Goal: Task Accomplishment & Management: Use online tool/utility

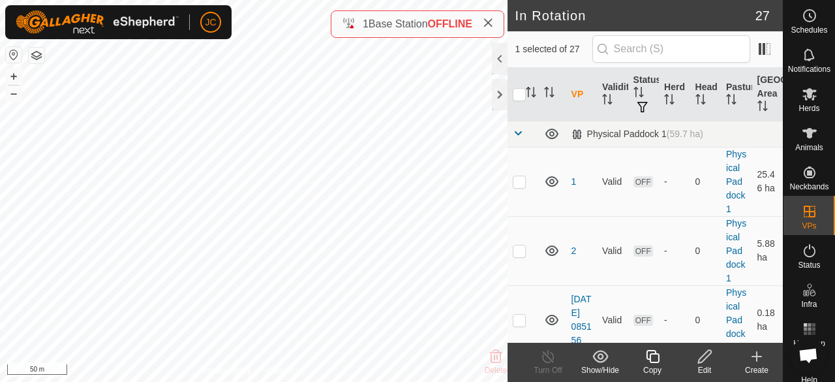
checkbox input "false"
checkbox input "true"
checkbox input "false"
checkbox input "true"
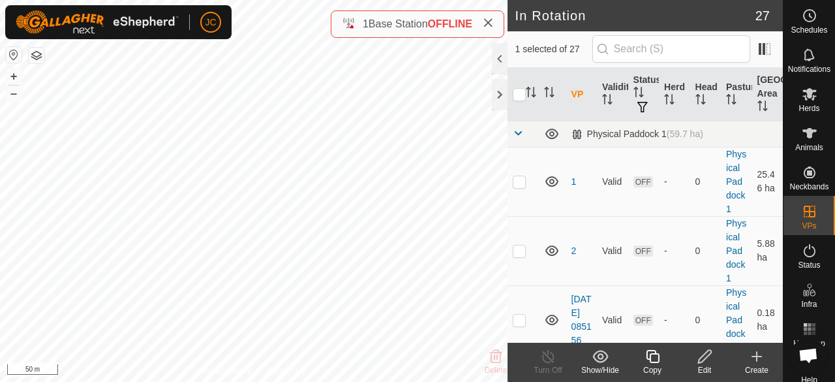
checkbox input "false"
checkbox input "true"
checkbox input "false"
checkbox input "true"
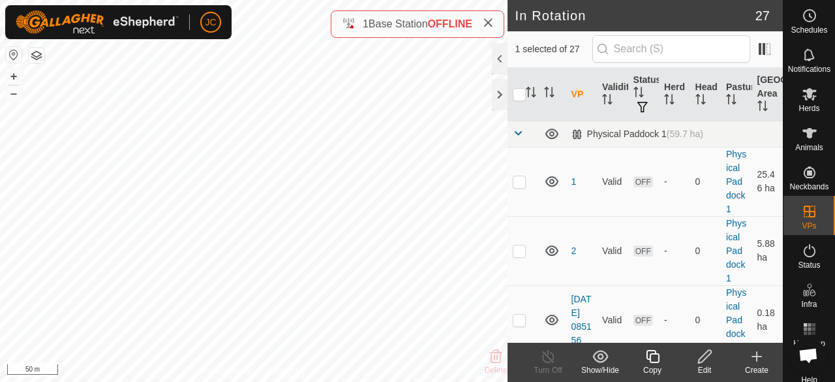
checkbox input "true"
checkbox input "false"
checkbox input "true"
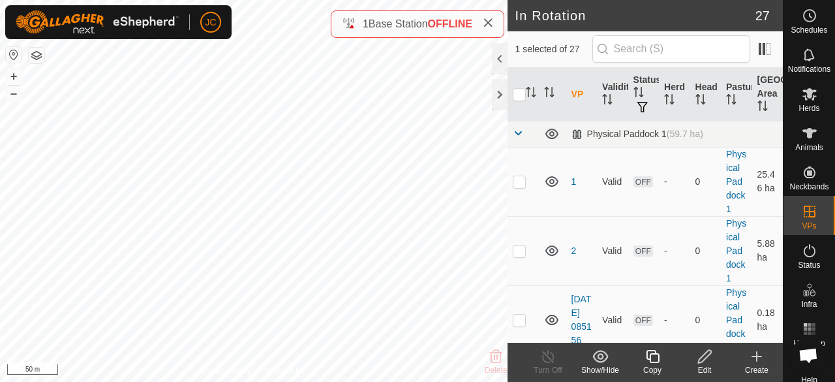
checkbox input "true"
checkbox input "false"
checkbox input "true"
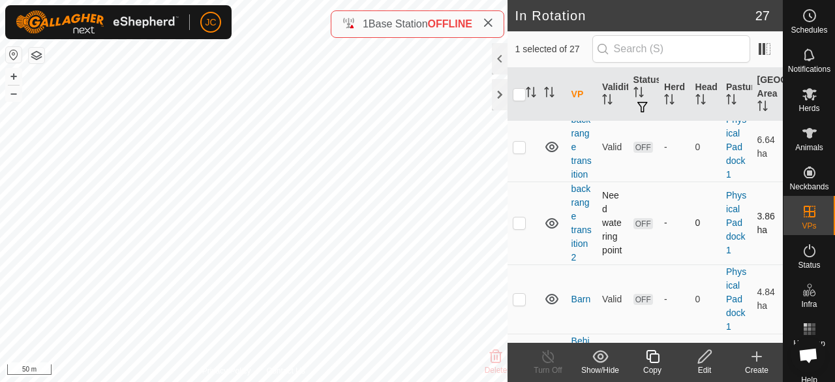
scroll to position [457, 0]
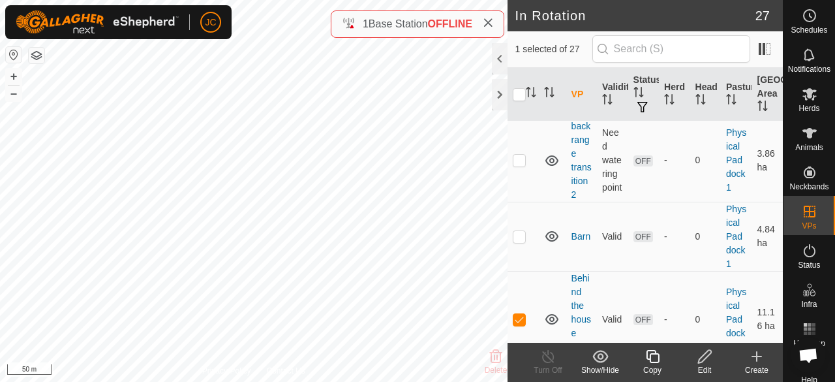
click at [705, 350] on icon at bounding box center [705, 356] width 16 height 16
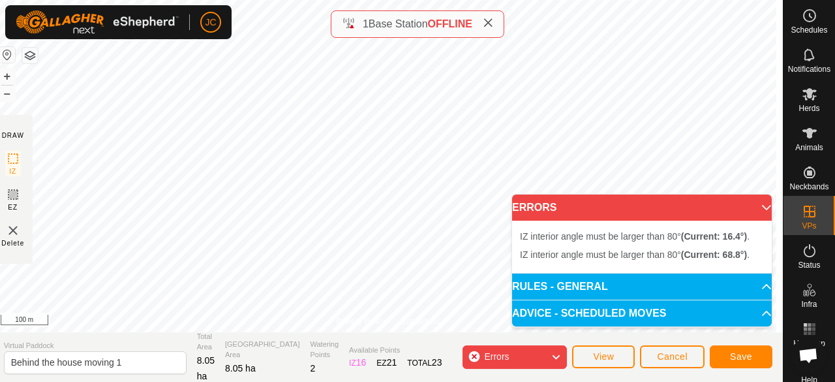
click at [763, 206] on p-accordion-header "ERRORS" at bounding box center [642, 207] width 260 height 26
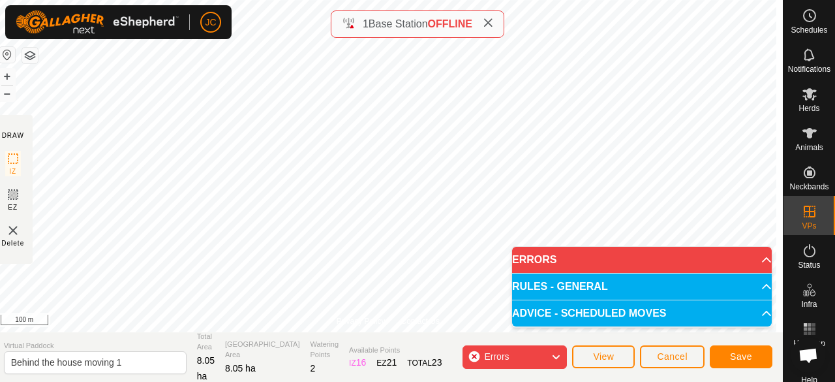
click at [754, 260] on p-accordion-header "ERRORS" at bounding box center [642, 260] width 260 height 26
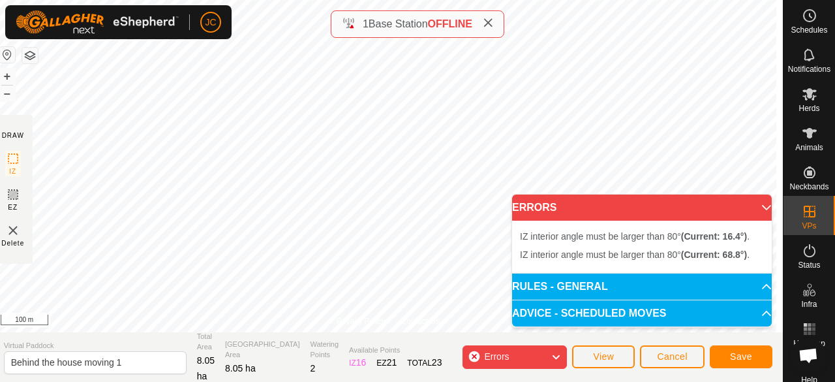
click at [754, 207] on p-accordion-header "ERRORS" at bounding box center [642, 207] width 260 height 26
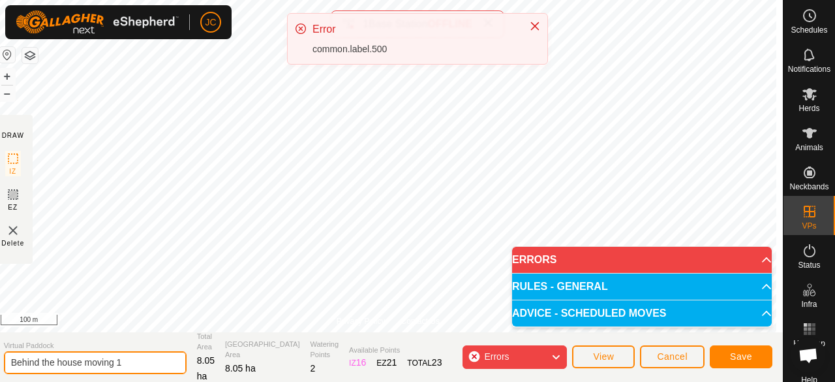
click at [141, 363] on input "Behind the house moving 1" at bounding box center [95, 362] width 183 height 23
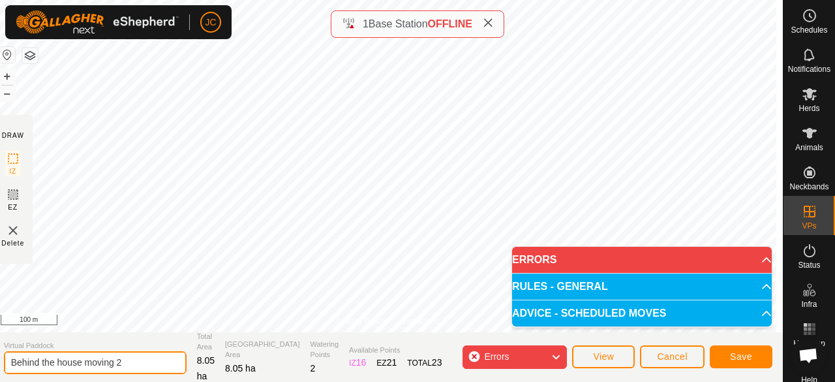
type input "Behind the house moving 2"
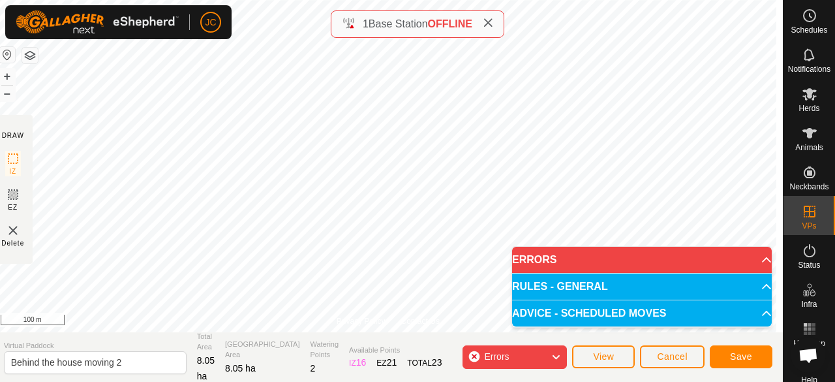
click at [755, 254] on p-accordion-header "ERRORS" at bounding box center [642, 260] width 260 height 26
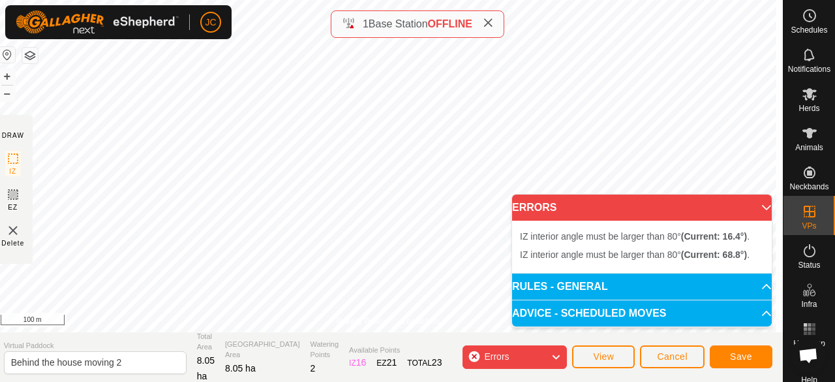
click at [757, 204] on p-accordion-header "ERRORS" at bounding box center [642, 207] width 260 height 26
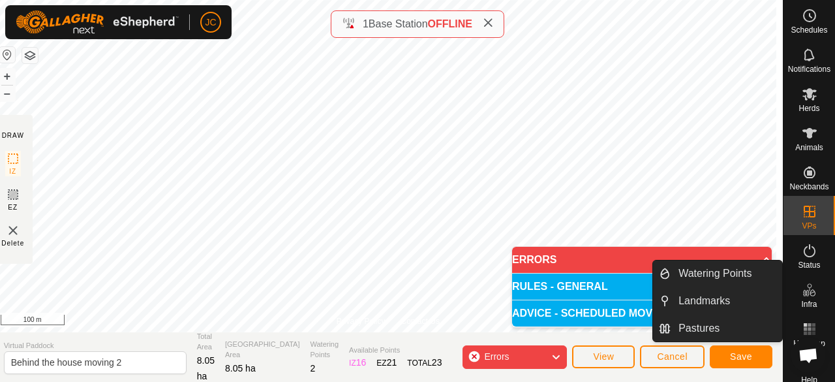
click at [761, 254] on p-accordion-header "ERRORS" at bounding box center [642, 260] width 260 height 26
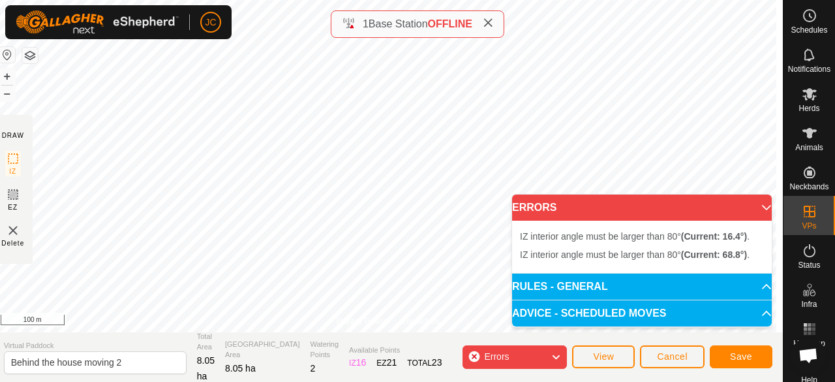
click at [755, 206] on p-accordion-header "ERRORS" at bounding box center [642, 207] width 260 height 26
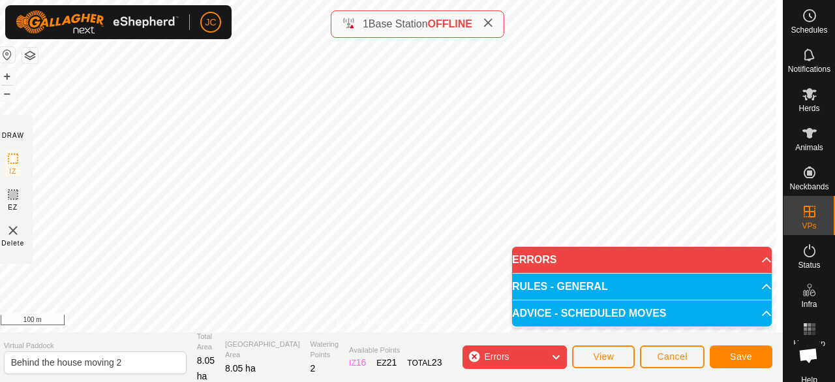
click at [751, 259] on p-accordion-header "ERRORS" at bounding box center [642, 260] width 260 height 26
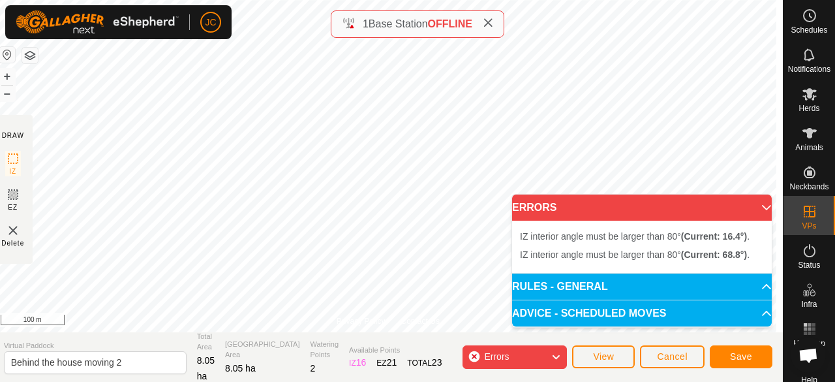
click at [757, 212] on p-accordion-header "ERRORS" at bounding box center [642, 207] width 260 height 26
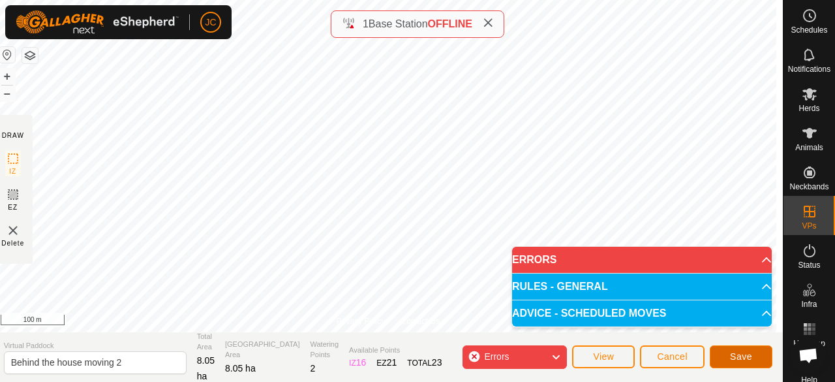
click at [749, 356] on span "Save" at bounding box center [741, 356] width 22 height 10
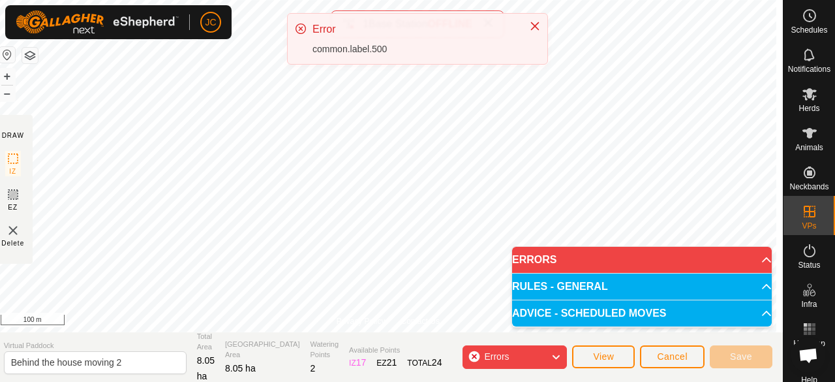
drag, startPoint x: 759, startPoint y: 259, endPoint x: 754, endPoint y: 249, distance: 11.7
click at [754, 249] on p-accordion-header "ERRORS" at bounding box center [642, 260] width 260 height 26
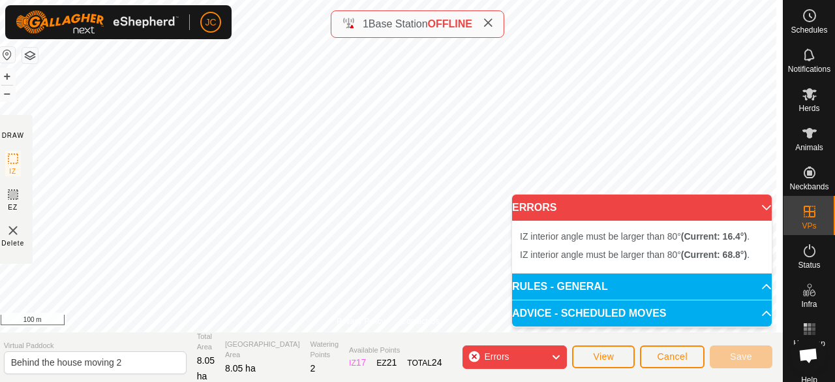
click at [757, 202] on p-accordion-header "ERRORS" at bounding box center [642, 207] width 260 height 26
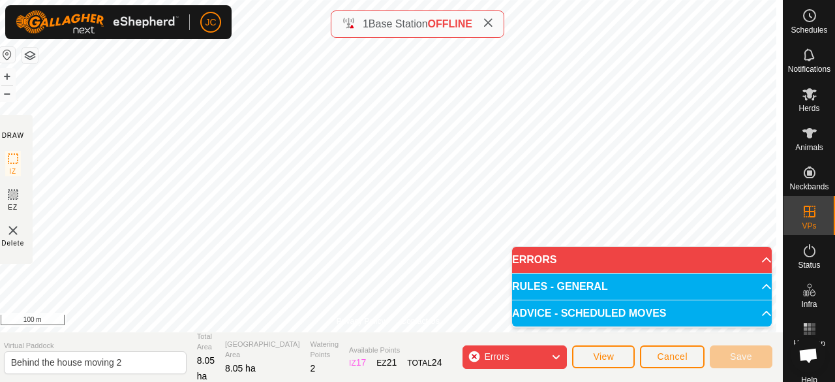
click at [760, 260] on p-accordion-header "ERRORS" at bounding box center [642, 260] width 260 height 26
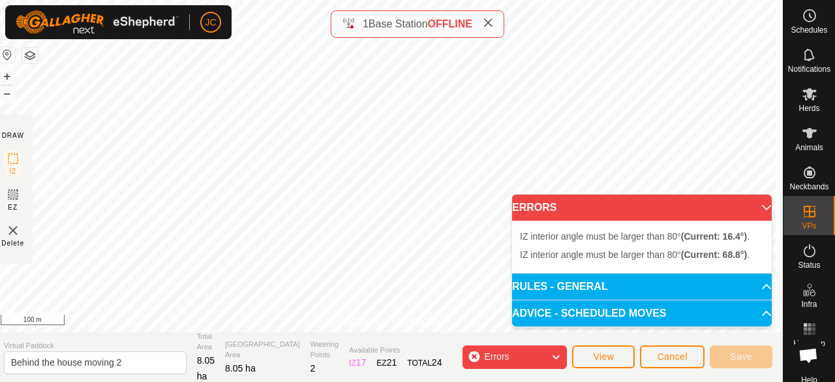
click at [759, 206] on p-accordion-header "ERRORS" at bounding box center [642, 207] width 260 height 26
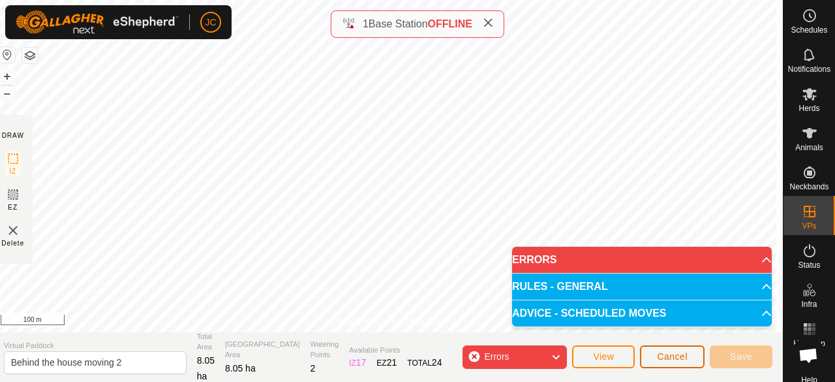
click at [658, 359] on span "Cancel" at bounding box center [672, 356] width 31 height 10
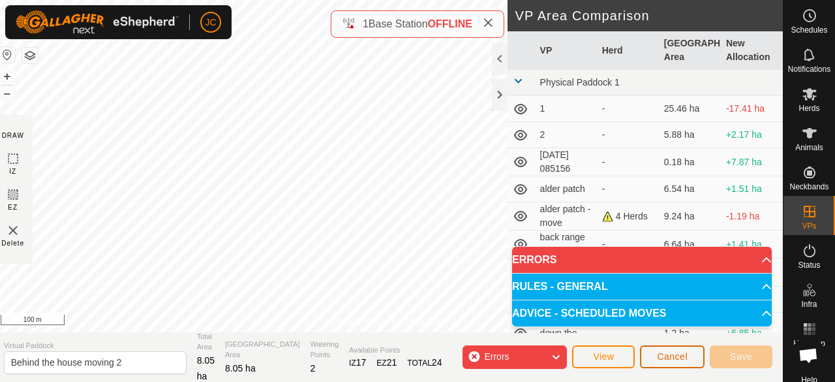
click at [669, 355] on span "Cancel" at bounding box center [672, 356] width 31 height 10
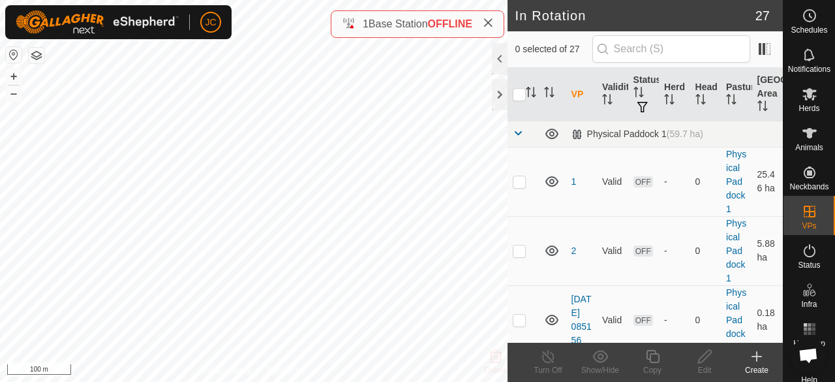
checkbox input "true"
checkbox input "false"
checkbox input "true"
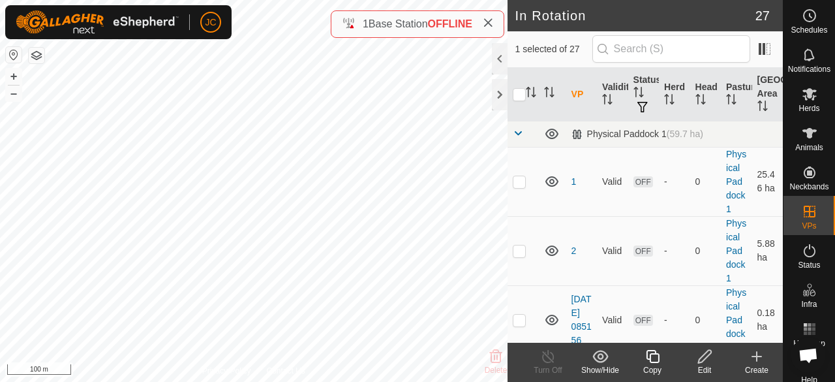
checkbox input "true"
checkbox input "false"
checkbox input "true"
checkbox input "false"
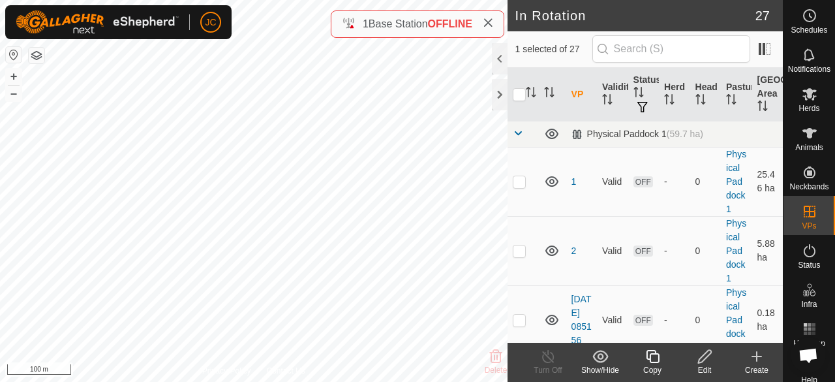
checkbox input "true"
click at [703, 371] on div "Edit" at bounding box center [704, 370] width 52 height 12
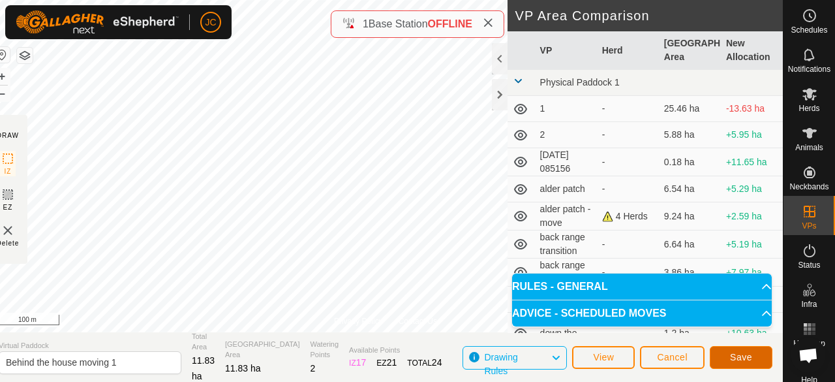
click at [718, 366] on button "Save" at bounding box center [741, 357] width 63 height 23
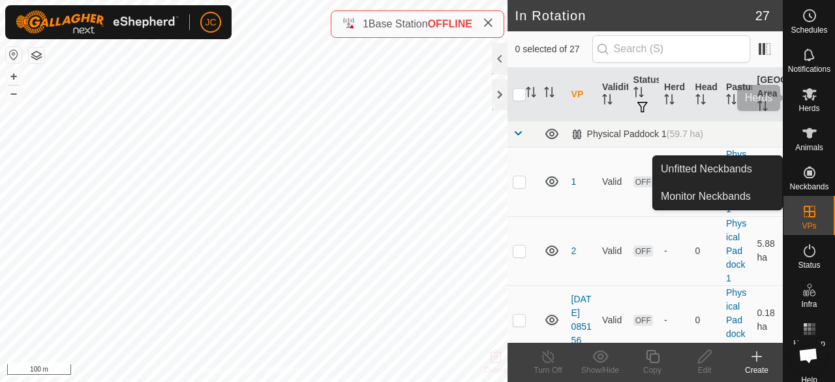
click at [805, 102] on es-mob-svg-icon at bounding box center [809, 94] width 23 height 21
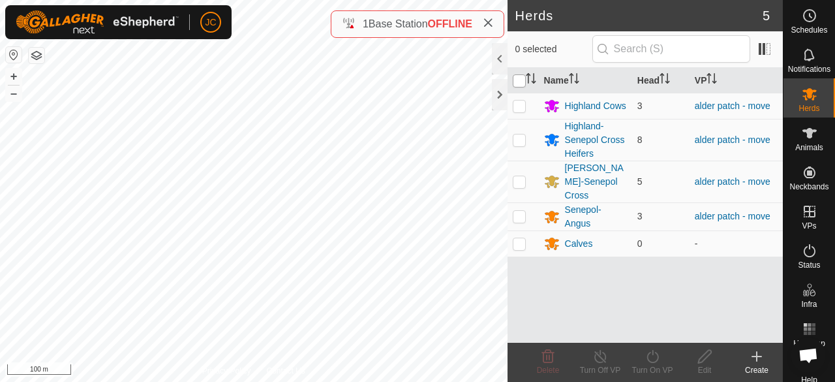
click at [521, 76] on input "checkbox" at bounding box center [519, 80] width 13 height 13
checkbox input "true"
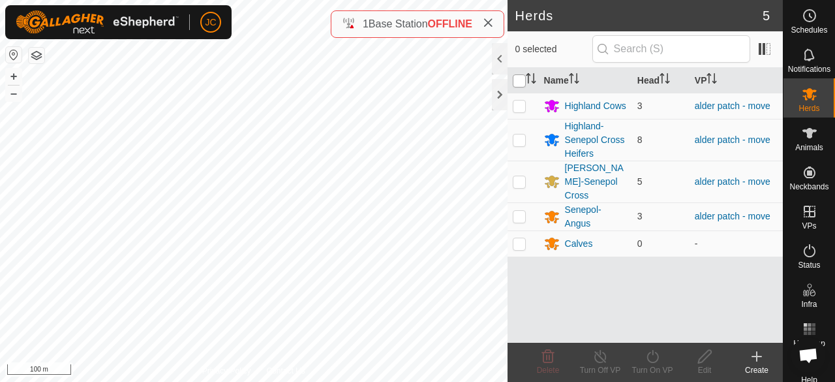
checkbox input "true"
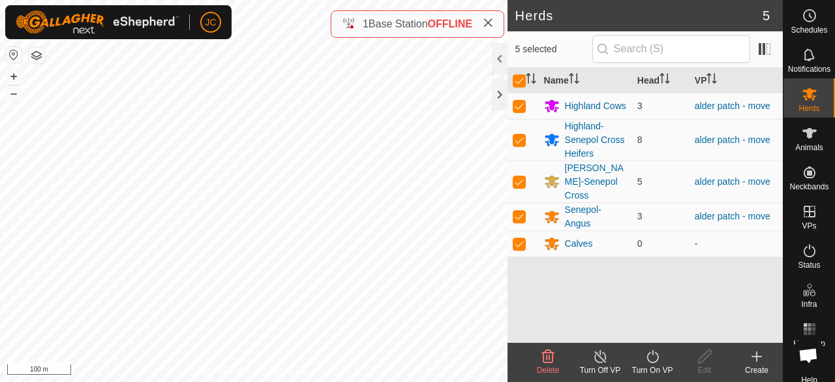
click at [662, 365] on div "Turn On VP" at bounding box center [652, 370] width 52 height 12
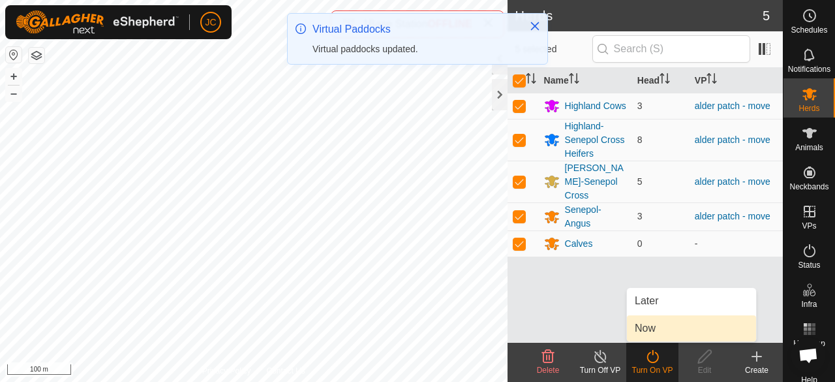
click at [645, 329] on link "Now" at bounding box center [691, 328] width 129 height 26
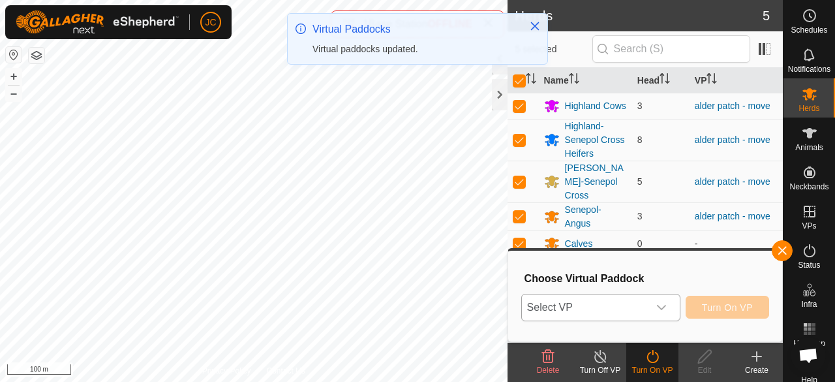
click at [615, 299] on span "Select VP" at bounding box center [585, 307] width 127 height 26
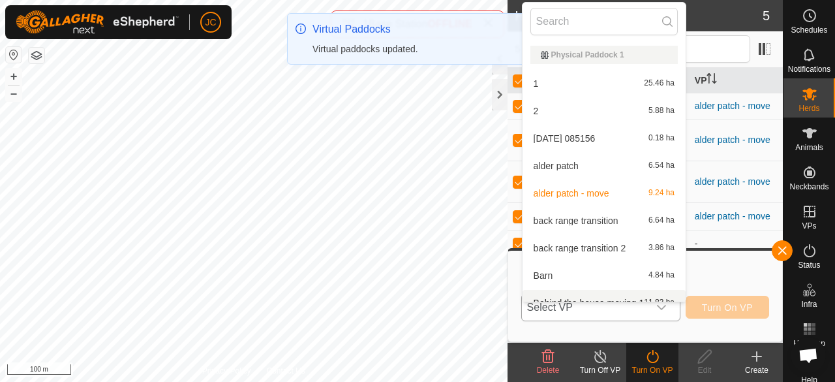
scroll to position [14, 0]
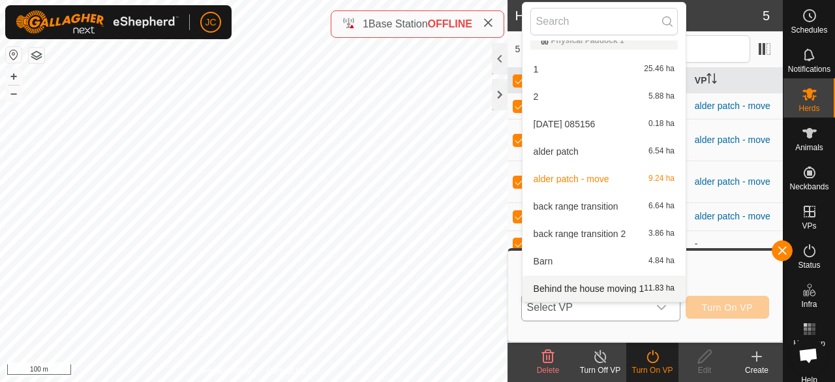
click at [605, 286] on li "Behind the house moving 1 11.83 ha" at bounding box center [604, 288] width 163 height 26
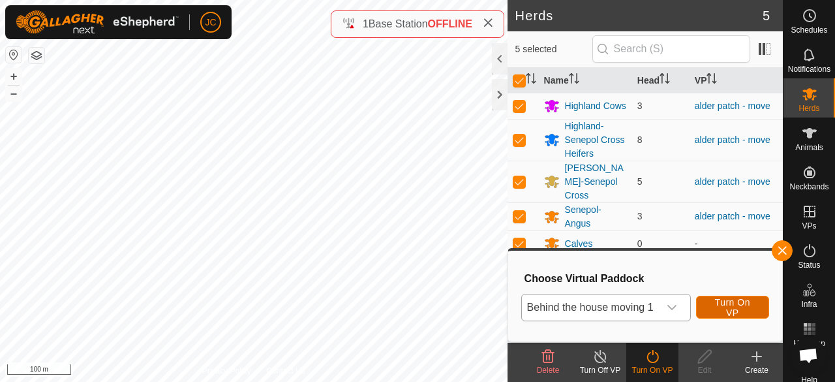
click at [748, 313] on span "Turn On VP" at bounding box center [732, 307] width 40 height 21
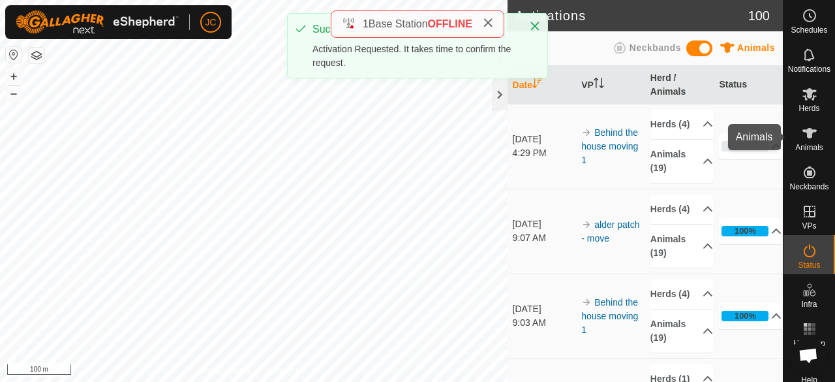
click at [802, 136] on icon at bounding box center [809, 133] width 14 height 10
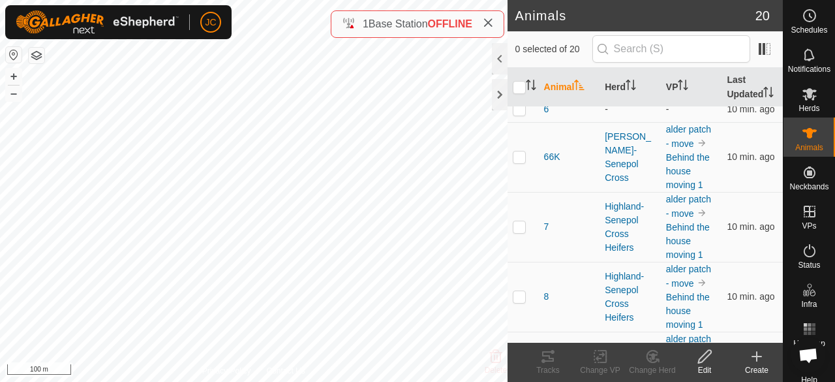
scroll to position [783, 0]
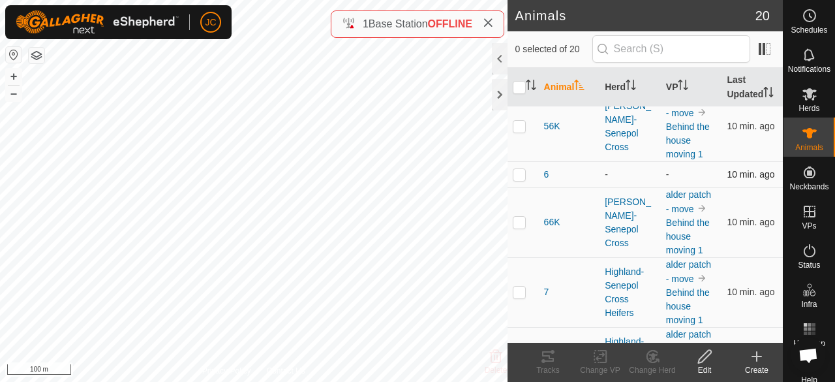
click at [519, 187] on td at bounding box center [523, 174] width 31 height 26
checkbox input "true"
click at [591, 369] on div "Change VP" at bounding box center [600, 370] width 52 height 12
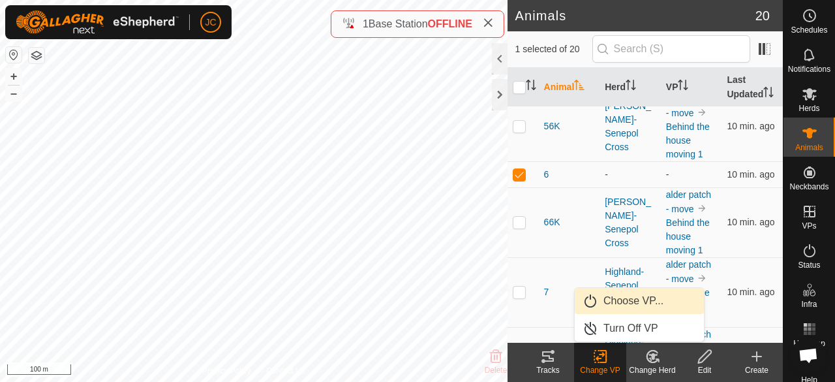
click at [613, 304] on link "Choose VP..." at bounding box center [639, 301] width 129 height 26
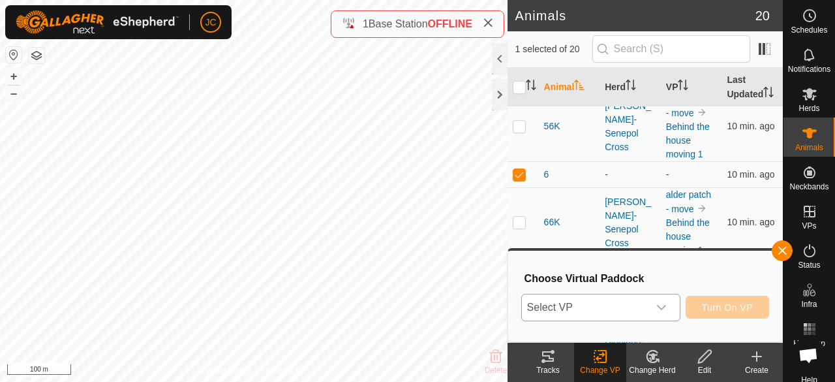
click at [615, 306] on span "Select VP" at bounding box center [585, 307] width 127 height 26
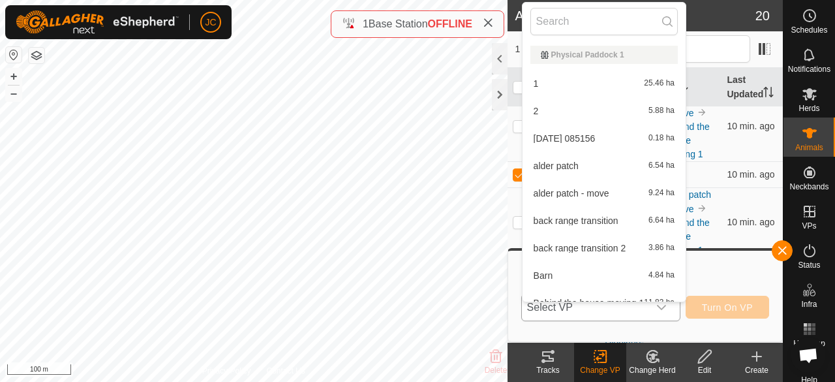
scroll to position [14, 0]
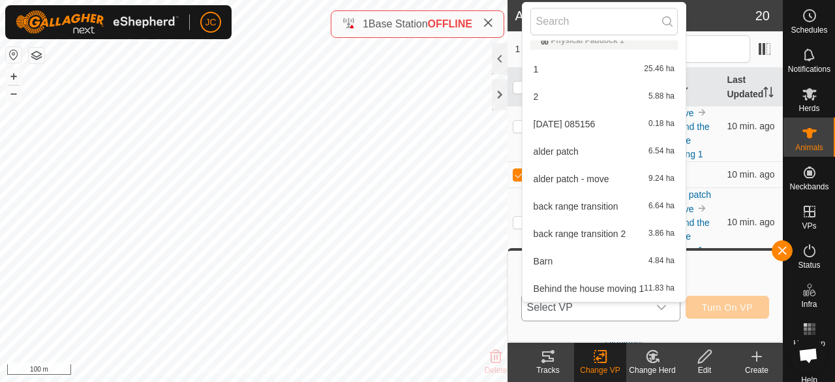
click at [605, 290] on li "Behind the house moving 1 11.83 ha" at bounding box center [604, 288] width 163 height 26
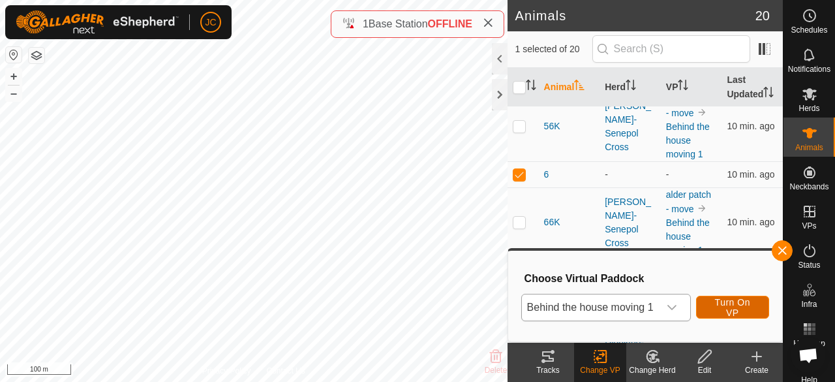
click at [729, 307] on span "Turn On VP" at bounding box center [732, 307] width 40 height 21
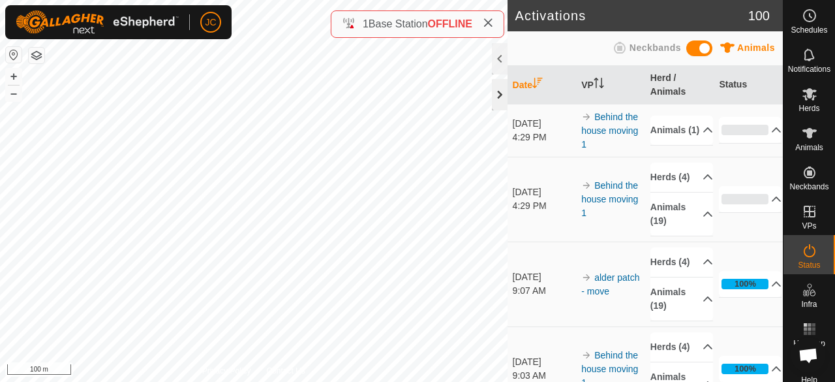
click at [498, 91] on div at bounding box center [500, 94] width 16 height 31
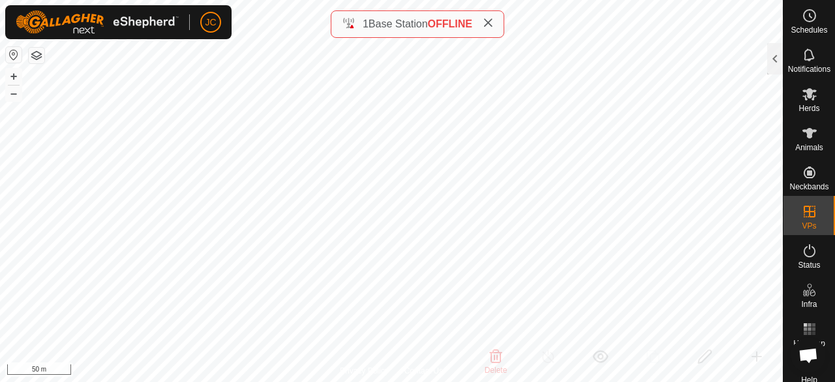
checkbox input "false"
checkbox input "true"
